Goal: Task Accomplishment & Management: Use online tool/utility

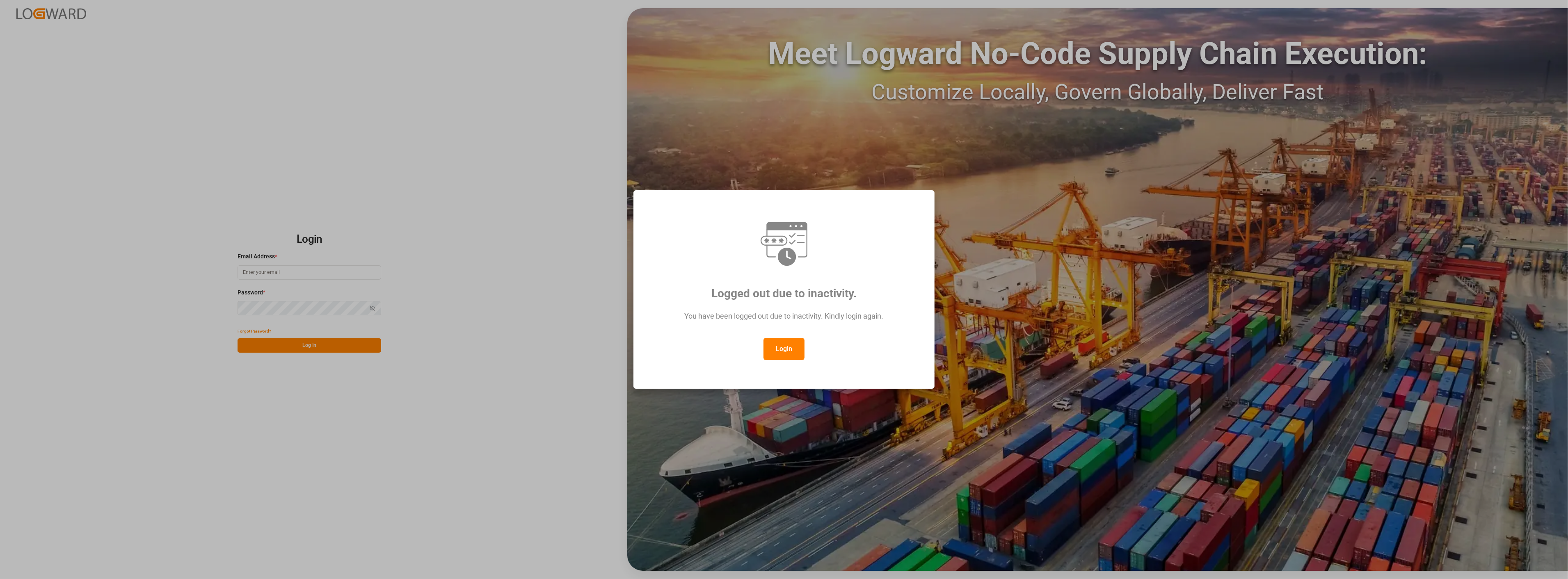
drag, startPoint x: 786, startPoint y: 344, endPoint x: 425, endPoint y: 329, distance: 361.3
click at [786, 344] on button "Login" at bounding box center [783, 348] width 41 height 22
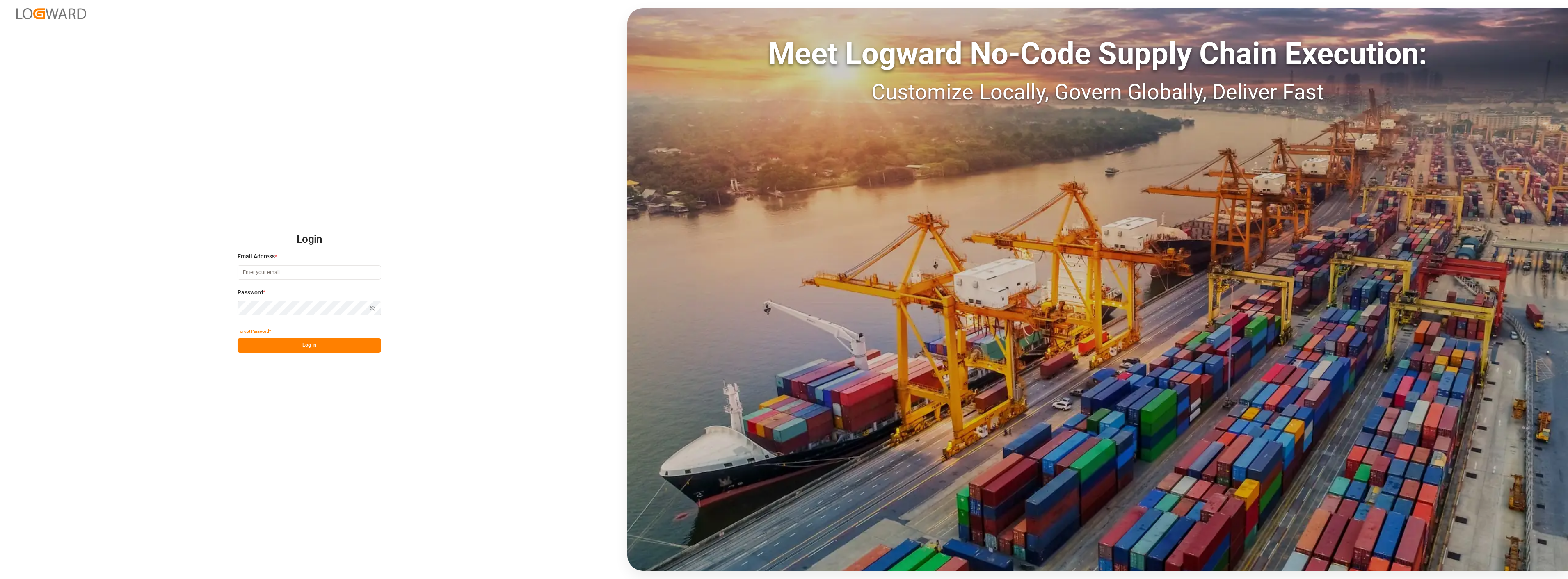
click at [289, 267] on input at bounding box center [309, 272] width 144 height 15
type input "[PERSON_NAME][EMAIL_ADDRESS][PERSON_NAME][DOMAIN_NAME]"
click at [298, 345] on button "Log In" at bounding box center [309, 345] width 144 height 15
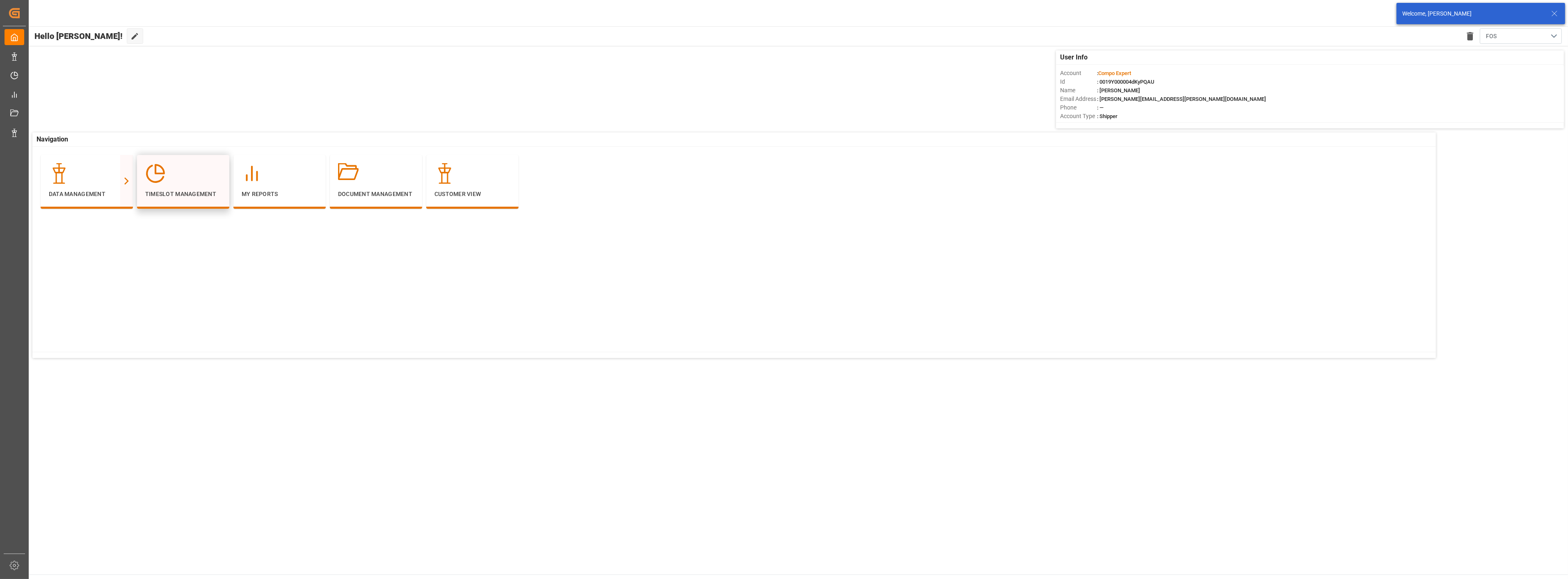
click at [182, 183] on div at bounding box center [183, 173] width 76 height 21
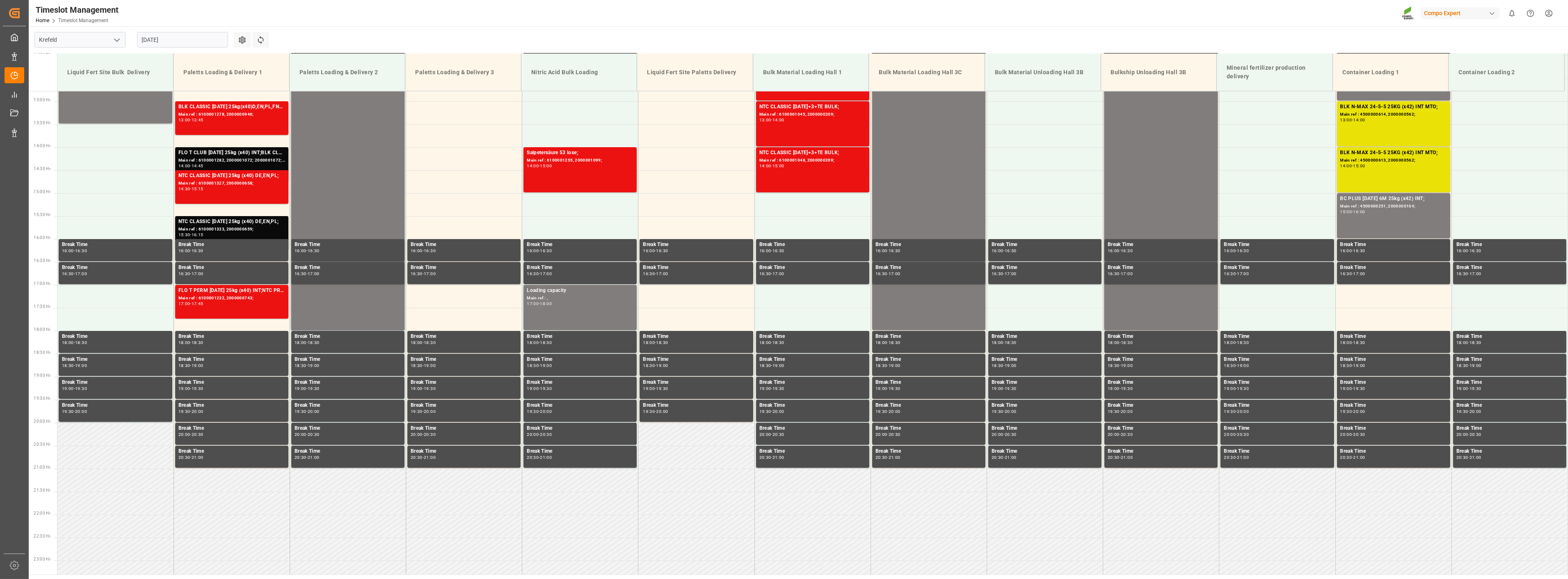
scroll to position [573, 0]
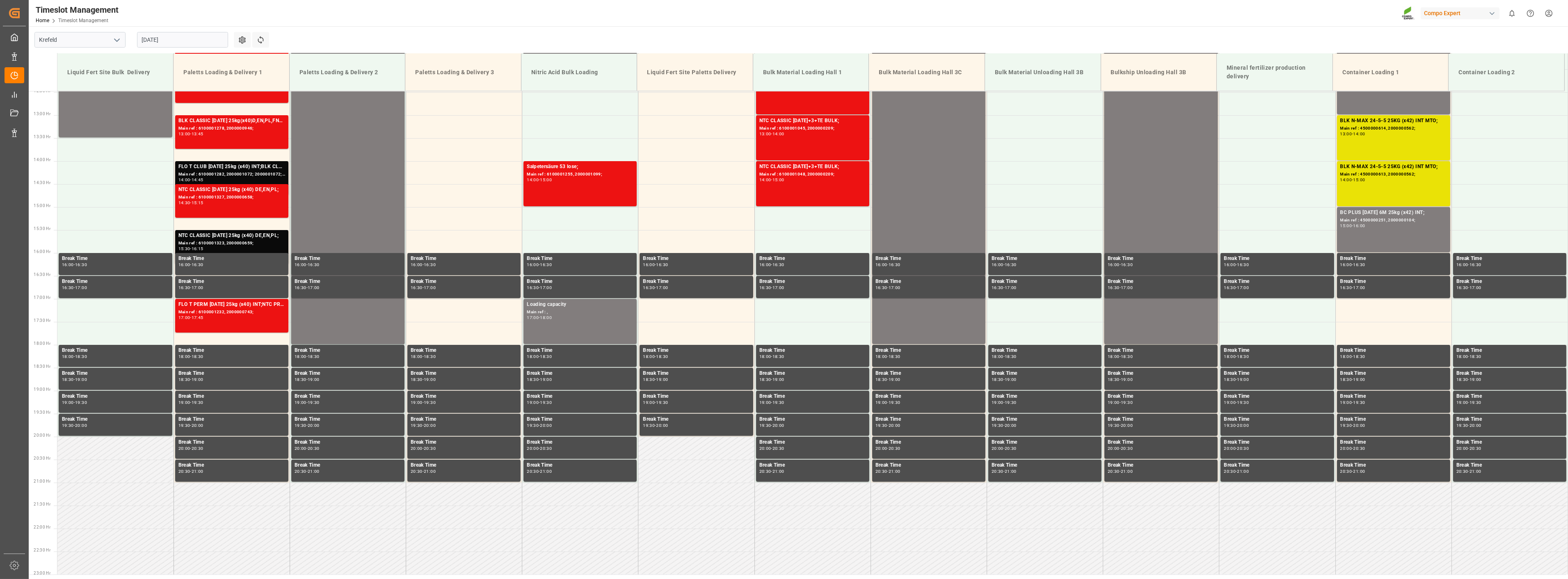
click at [189, 29] on div "[DATE]" at bounding box center [183, 40] width 102 height 27
click at [181, 33] on input "[DATE]" at bounding box center [183, 40] width 91 height 16
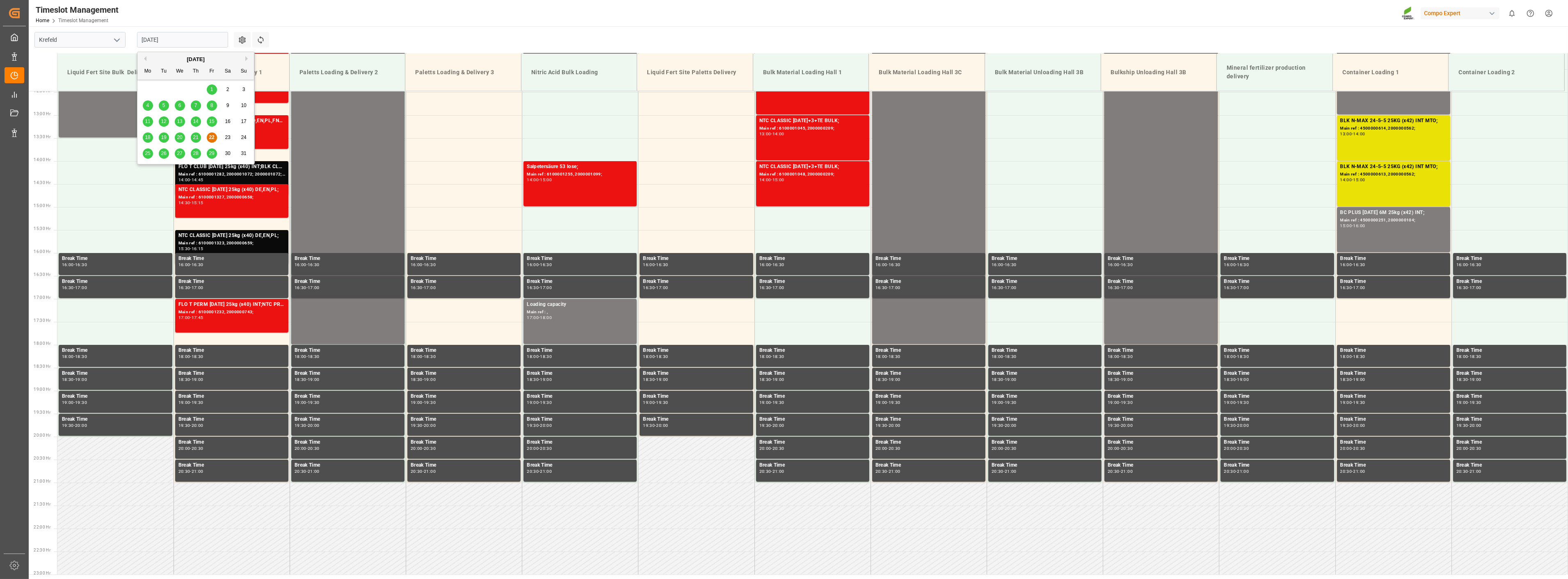
click at [178, 38] on input "[DATE]" at bounding box center [183, 40] width 91 height 16
click at [149, 156] on span "25" at bounding box center [147, 153] width 5 height 5
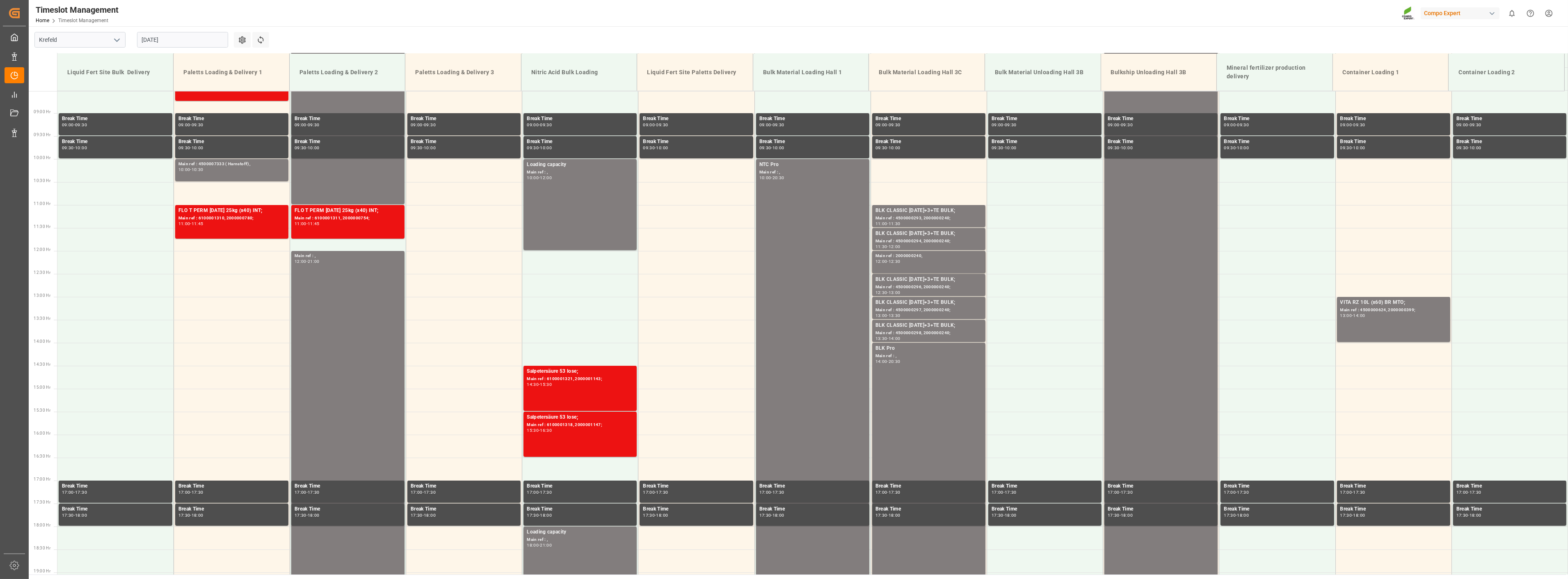
scroll to position [416, 0]
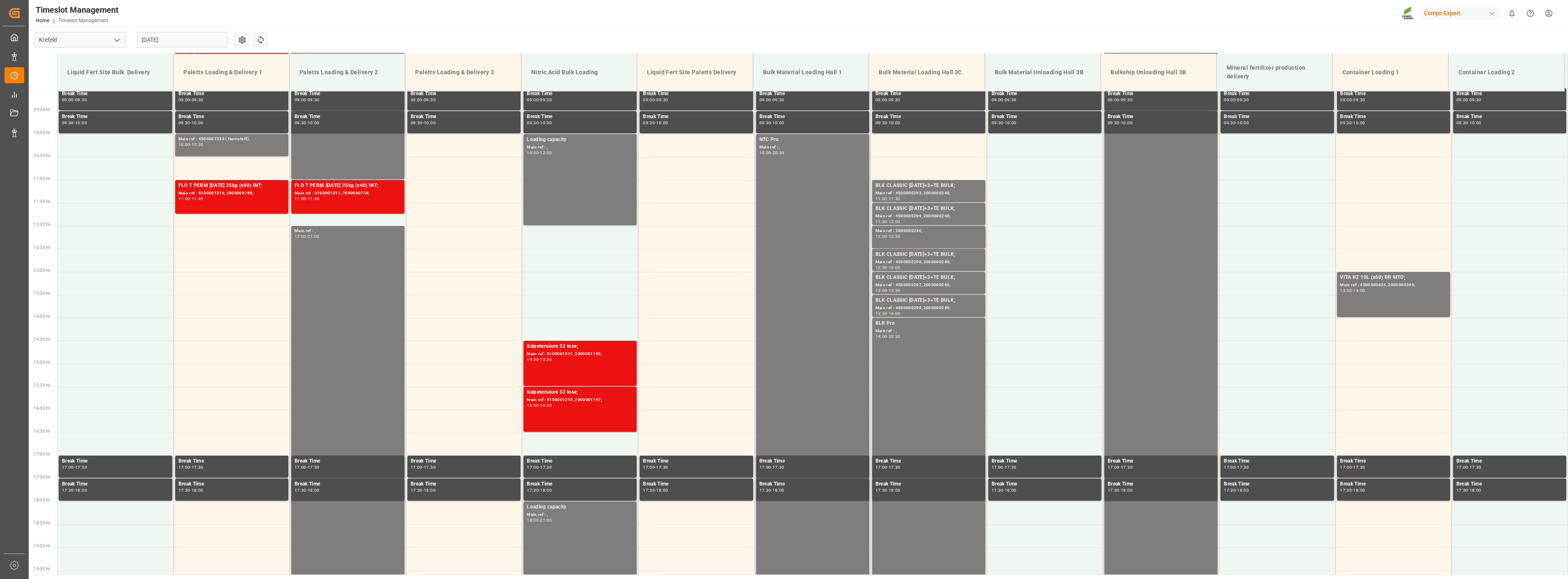
click at [168, 42] on input "[DATE]" at bounding box center [183, 40] width 91 height 16
click at [246, 57] on button "Next Month" at bounding box center [248, 58] width 5 height 5
click at [197, 106] on span "11" at bounding box center [195, 105] width 5 height 5
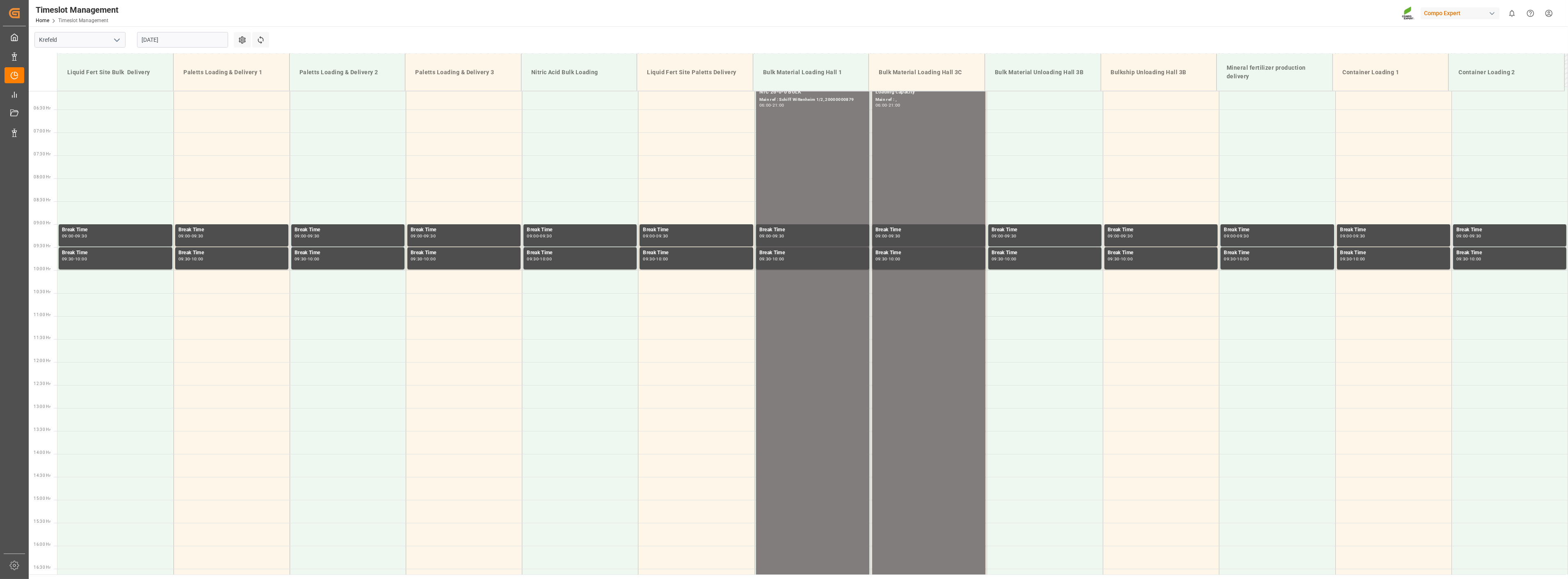
scroll to position [235, 0]
